Goal: Transaction & Acquisition: Book appointment/travel/reservation

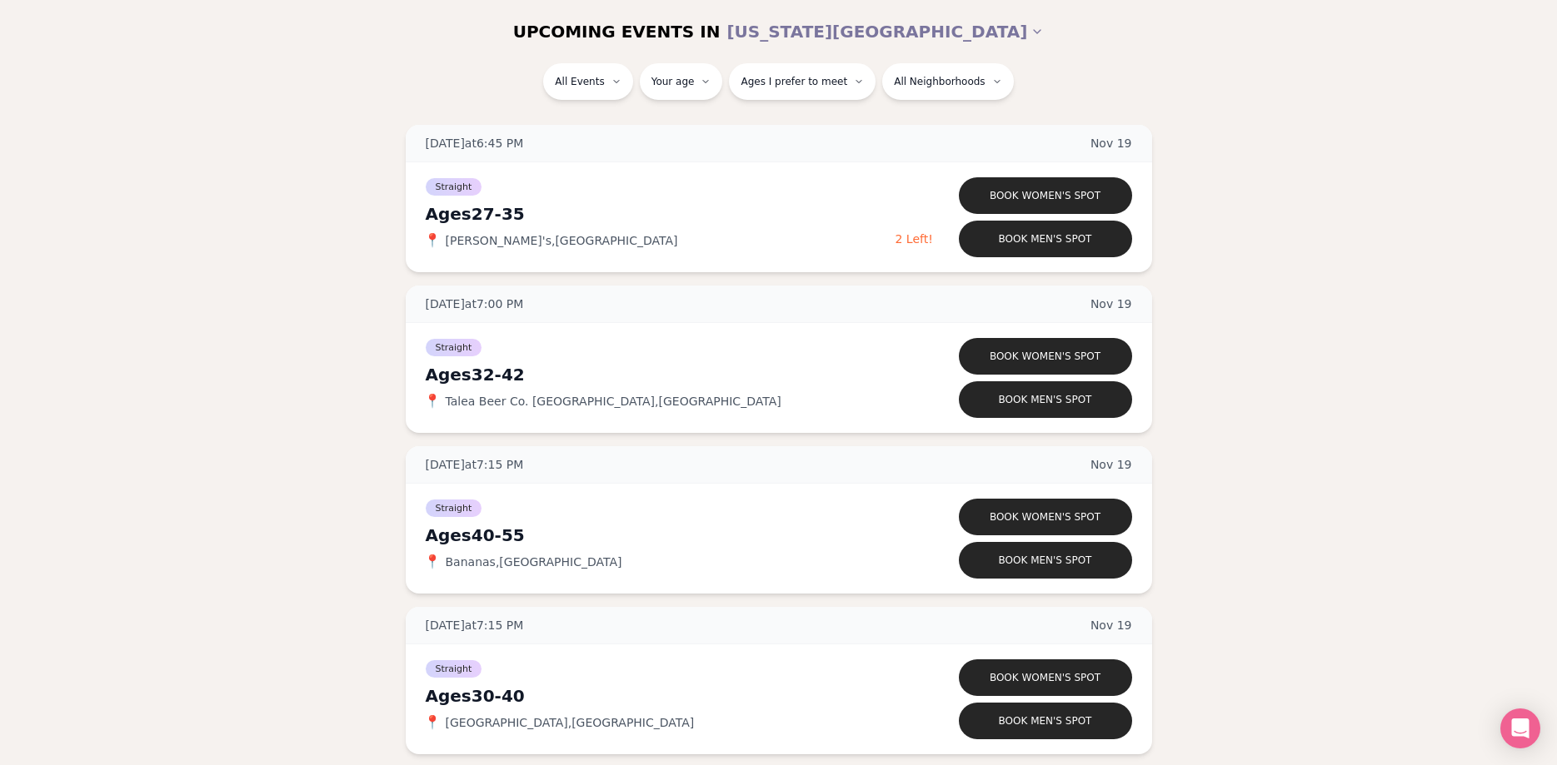
scroll to position [7617, 0]
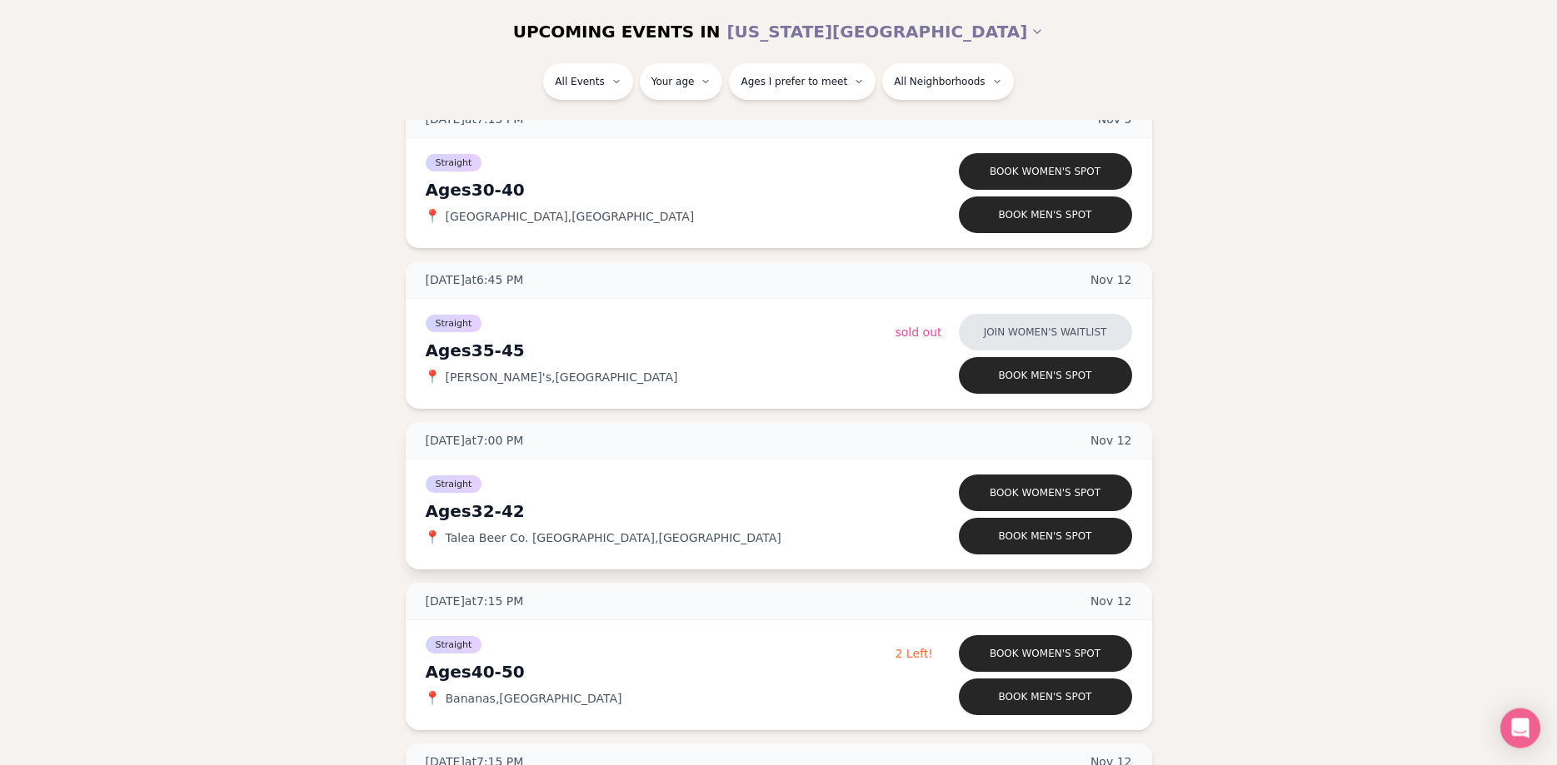
scroll to position [6447, 0]
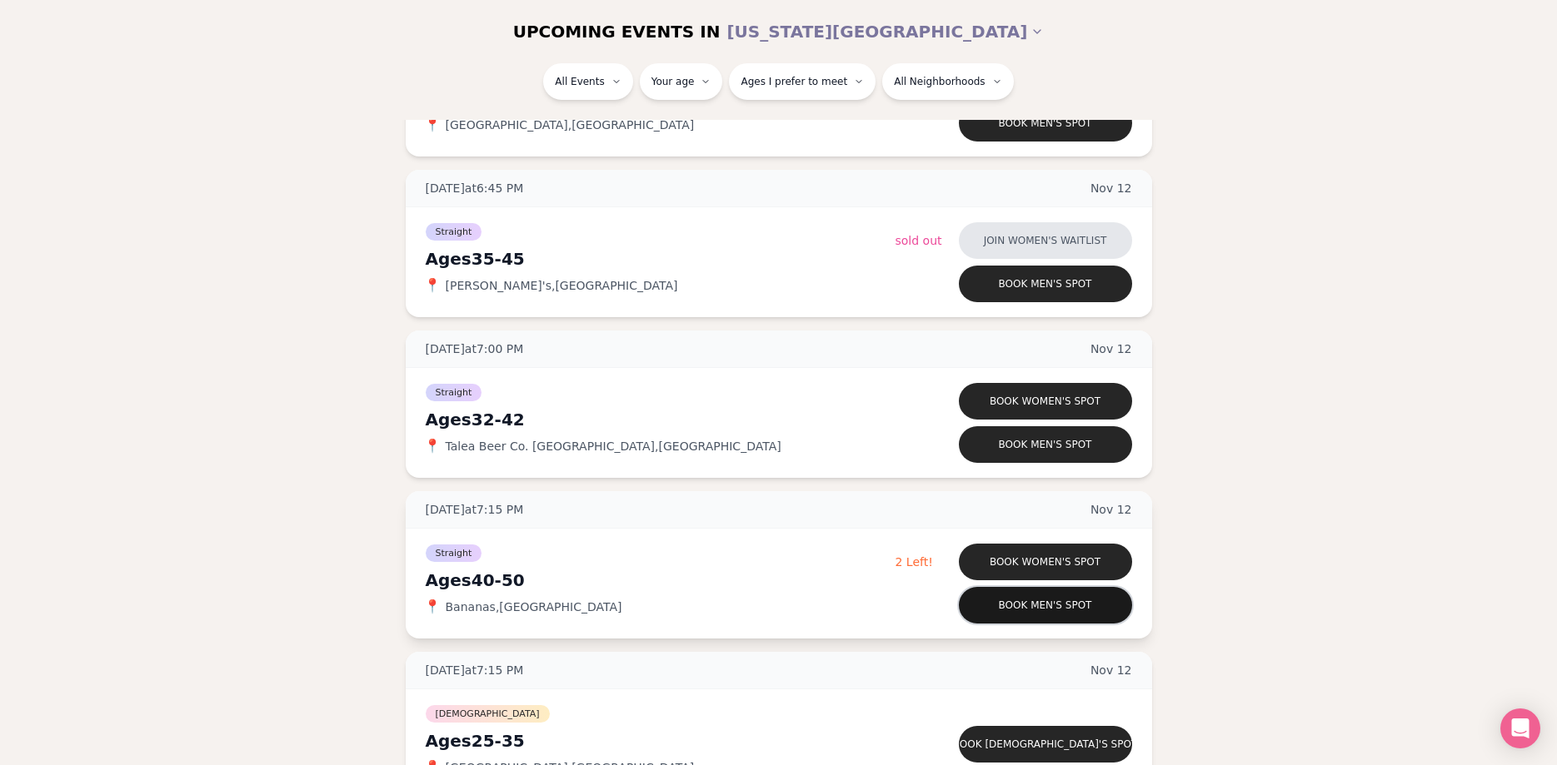
click at [1039, 605] on button "Book men's spot" at bounding box center [1045, 605] width 173 height 37
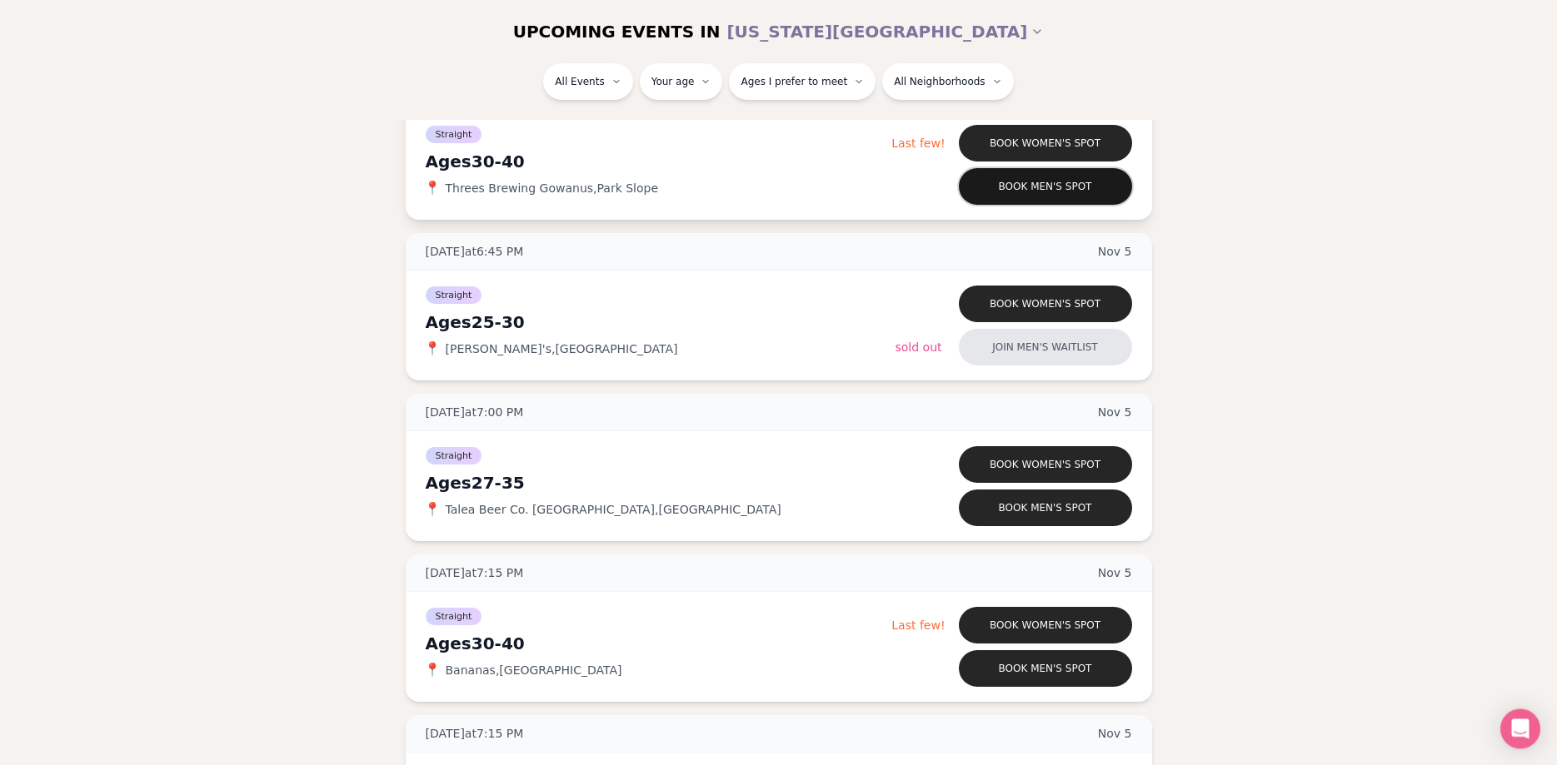
scroll to position [5767, 0]
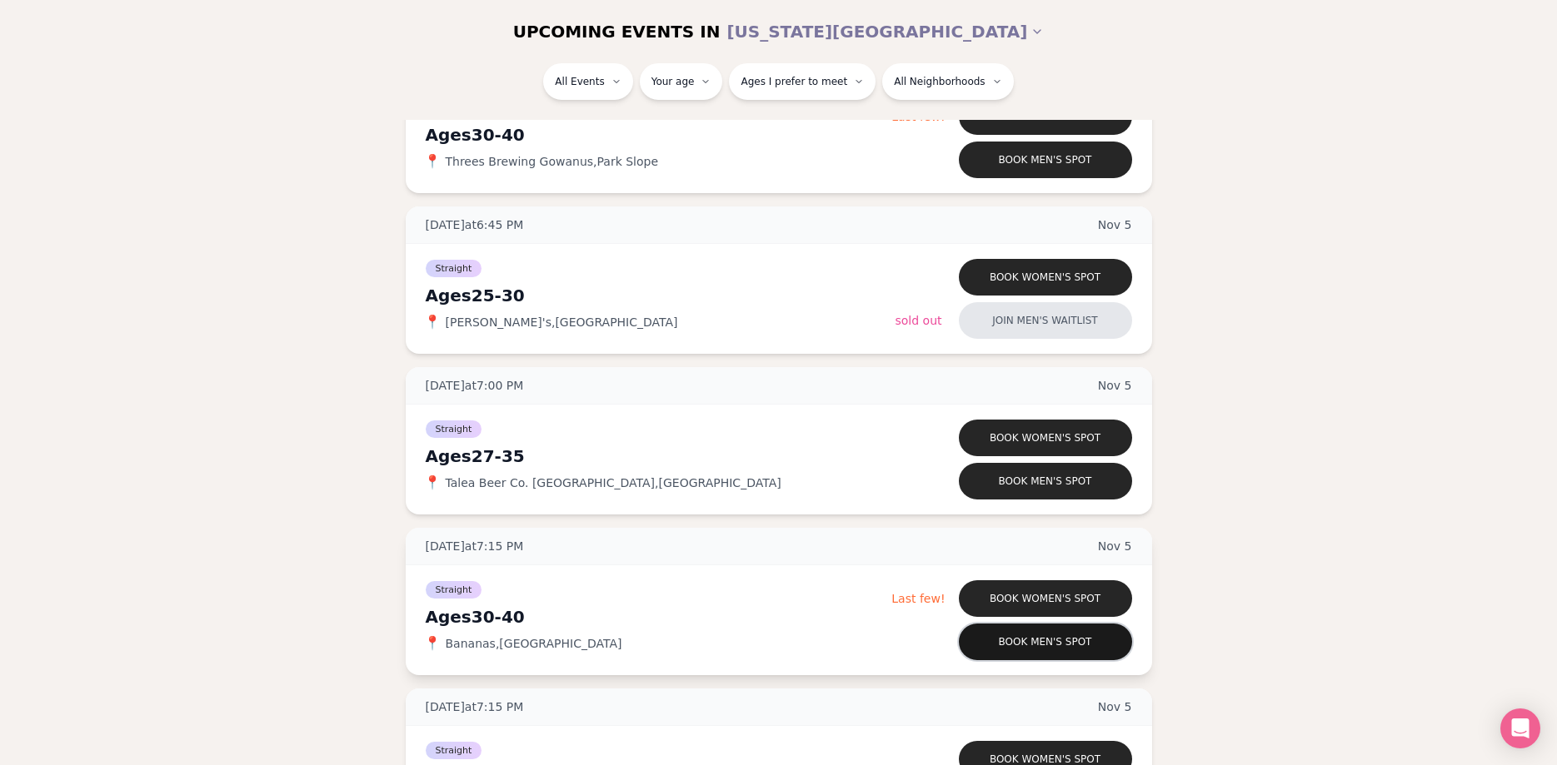
click at [1062, 642] on button "Book men's spot" at bounding box center [1045, 642] width 173 height 37
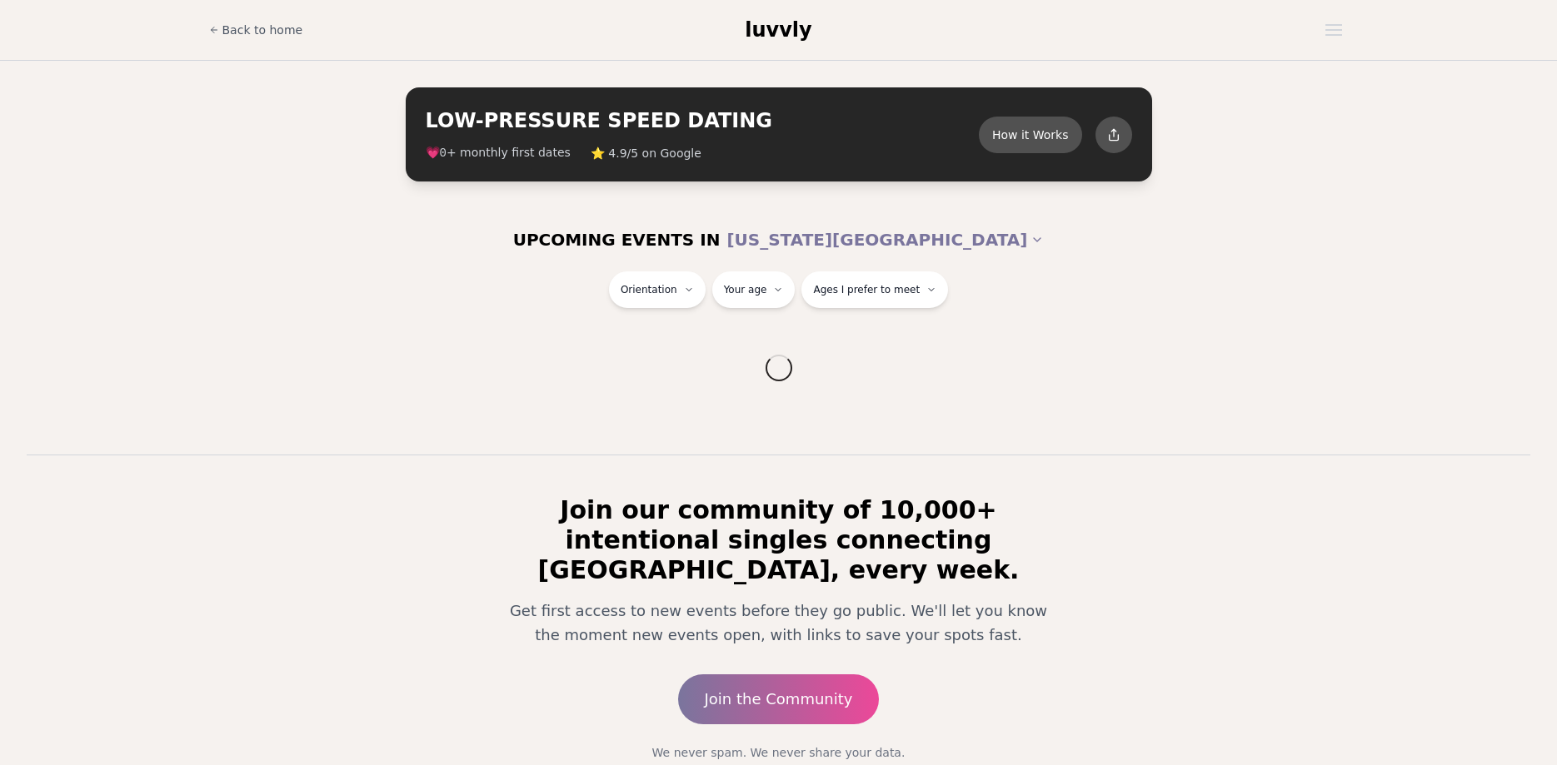
scroll to position [76, 0]
